Goal: Task Accomplishment & Management: Use online tool/utility

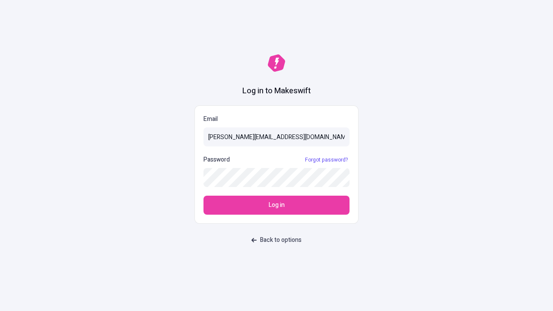
type input "sasha+test-ui@makeswift.com"
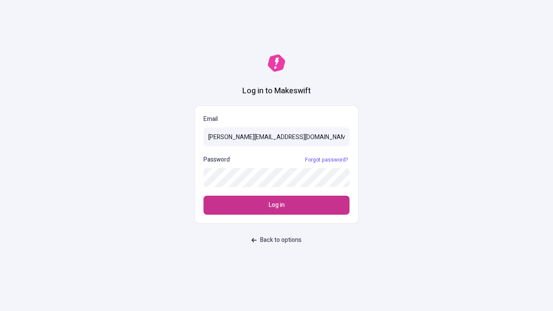
click at [276, 205] on span "Log in" at bounding box center [277, 205] width 16 height 10
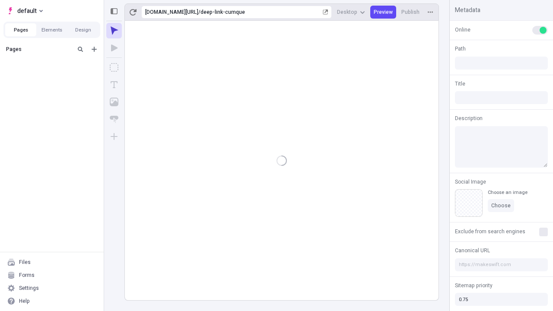
type input "/deep-link-cumque"
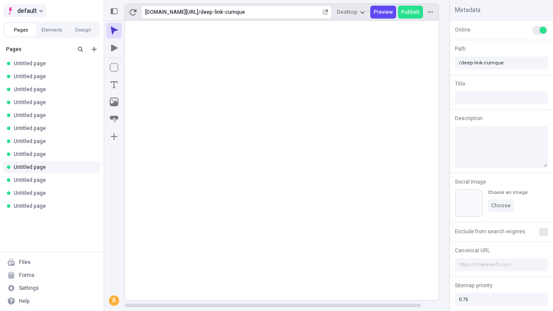
click at [24, 11] on span "default" at bounding box center [26, 11] width 19 height 10
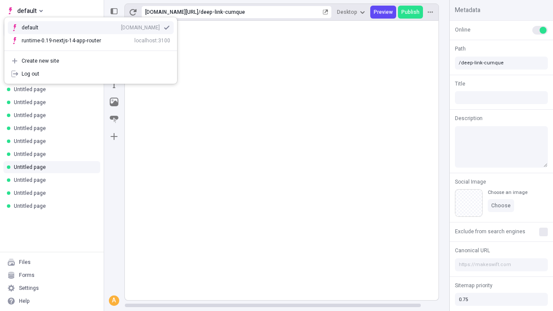
click at [91, 61] on div "Create new site" at bounding box center [96, 60] width 149 height 7
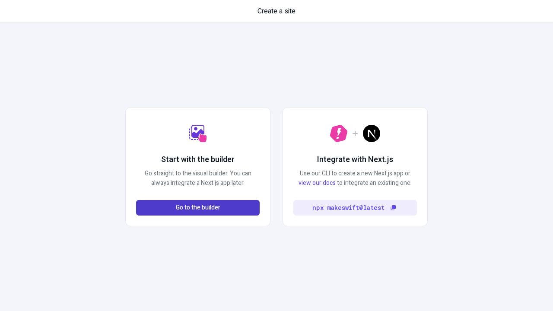
click at [198, 208] on span "Go to the builder" at bounding box center [198, 208] width 44 height 10
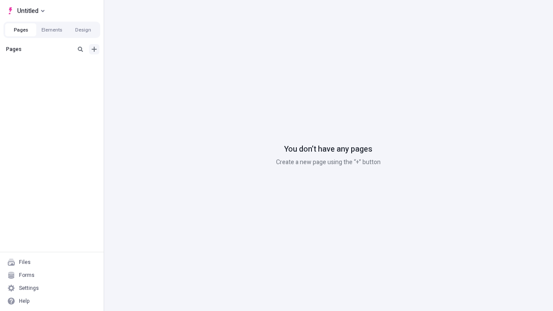
click at [94, 49] on icon "Add new" at bounding box center [94, 49] width 5 height 5
click at [140, 67] on span "Blank page" at bounding box center [145, 66] width 54 height 7
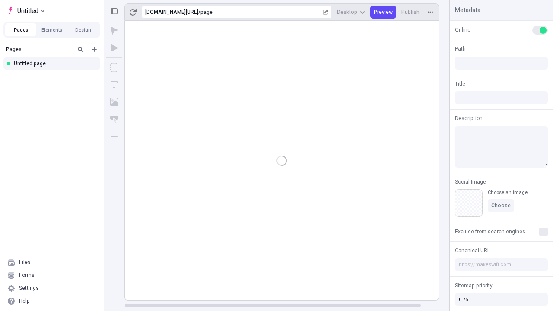
type input "/page"
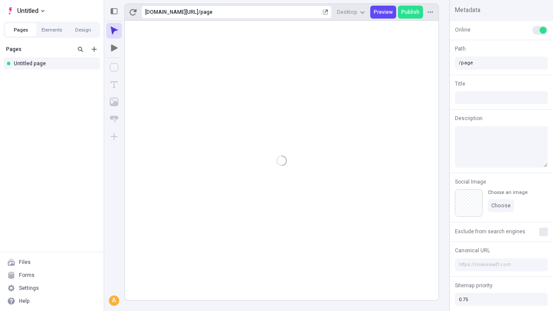
click at [114, 67] on icon "Box" at bounding box center [114, 67] width 9 height 9
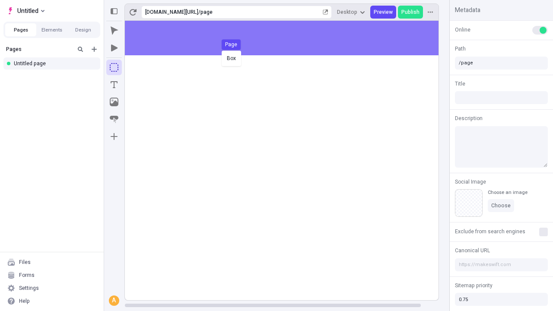
click at [290, 38] on div "Box Page" at bounding box center [276, 155] width 553 height 311
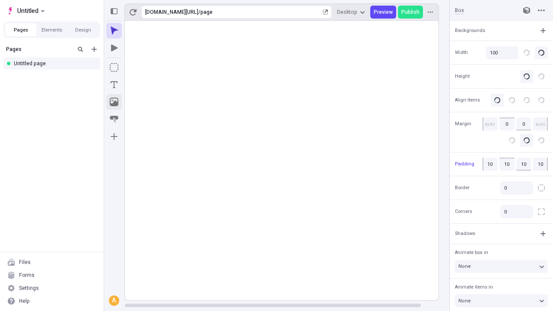
click at [114, 102] on icon "Image" at bounding box center [114, 102] width 9 height 9
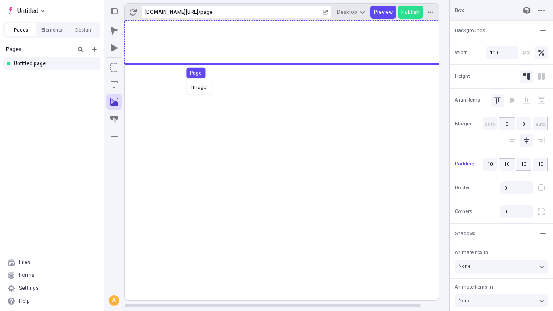
click at [290, 42] on div "Image Page" at bounding box center [276, 155] width 553 height 311
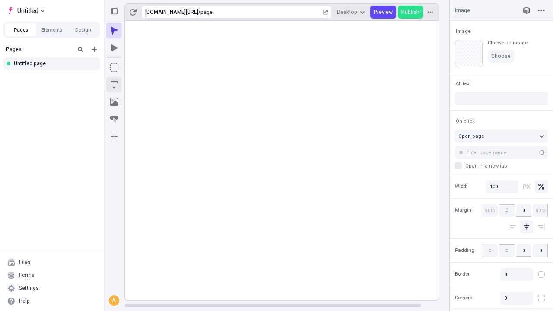
click at [114, 85] on icon "Text" at bounding box center [114, 84] width 7 height 7
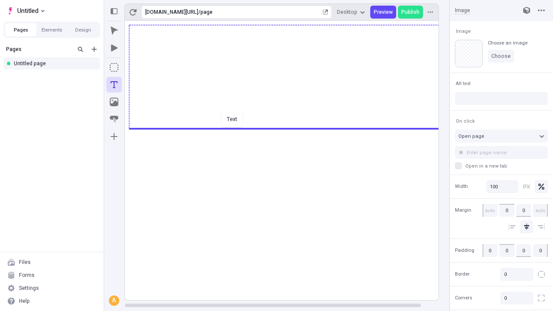
click at [290, 128] on div "Text" at bounding box center [276, 155] width 553 height 311
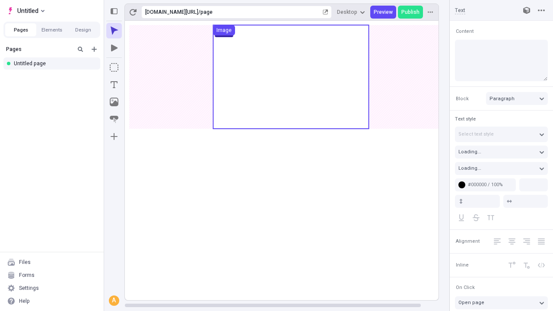
type input "18"
type input "1.5"
type textarea "Authoritatively generate cross functional bandwidth, then distinctively reinven…"
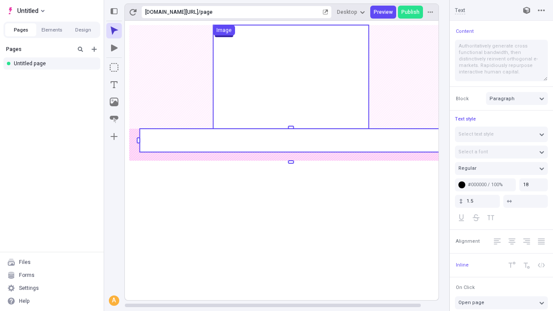
click at [290, 140] on rect at bounding box center [290, 140] width 302 height 23
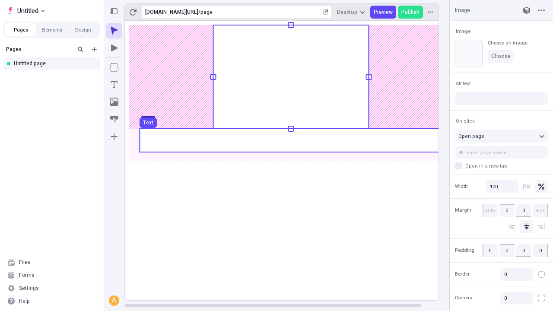
click at [290, 140] on use at bounding box center [290, 140] width 302 height 23
click at [290, 140] on rect at bounding box center [291, 160] width 332 height 279
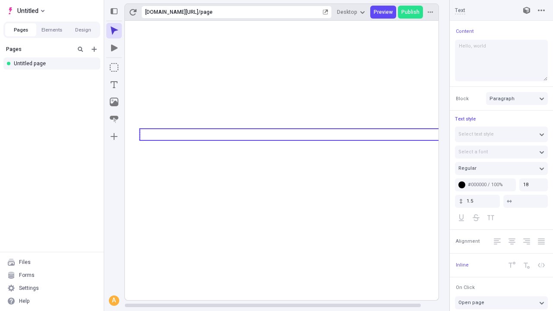
type textarea "Hello, world!"
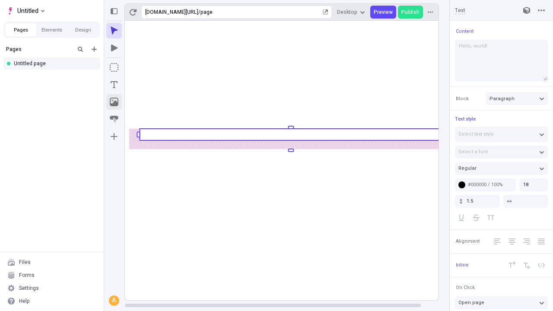
click at [114, 102] on icon "Image" at bounding box center [114, 102] width 9 height 9
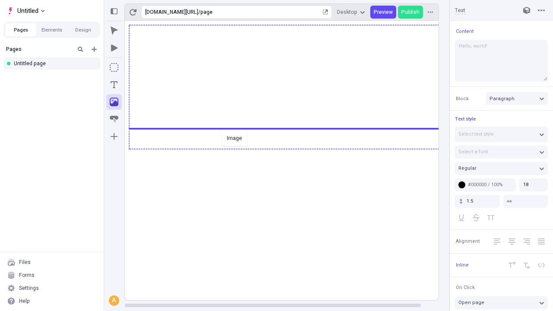
click at [290, 148] on div "Image" at bounding box center [276, 155] width 553 height 311
